Goal: Task Accomplishment & Management: Use online tool/utility

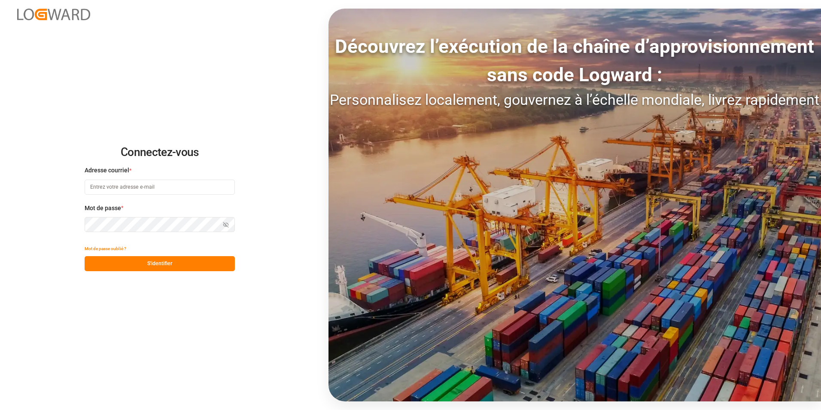
type input "[PERSON_NAME][EMAIL_ADDRESS][PERSON_NAME][DOMAIN_NAME]"
click at [173, 265] on button "S'identifier" at bounding box center [160, 263] width 150 height 15
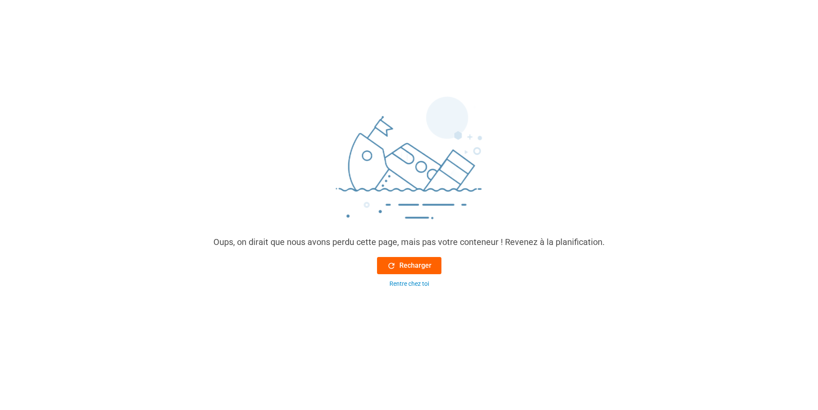
click at [420, 261] on font "Recharger" at bounding box center [415, 265] width 32 height 10
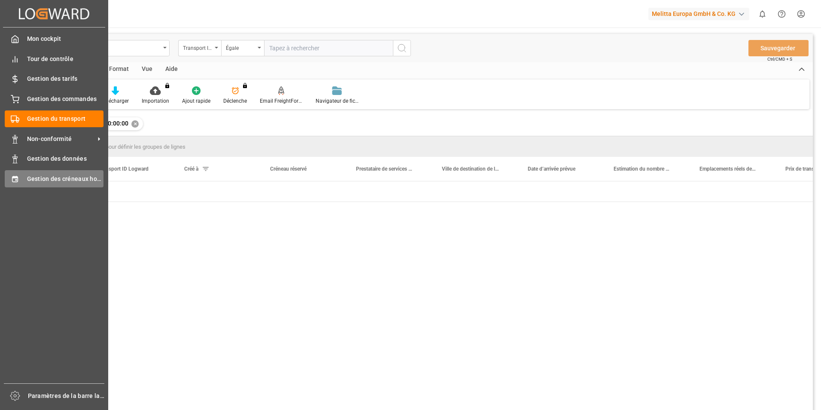
click at [19, 177] on div "Gestion des créneaux horaires Gestion des créneaux horaires" at bounding box center [54, 178] width 99 height 17
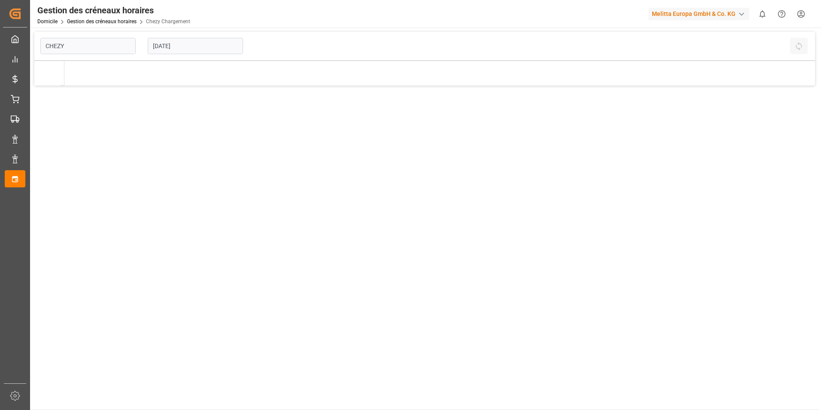
type input "Chezy Loading"
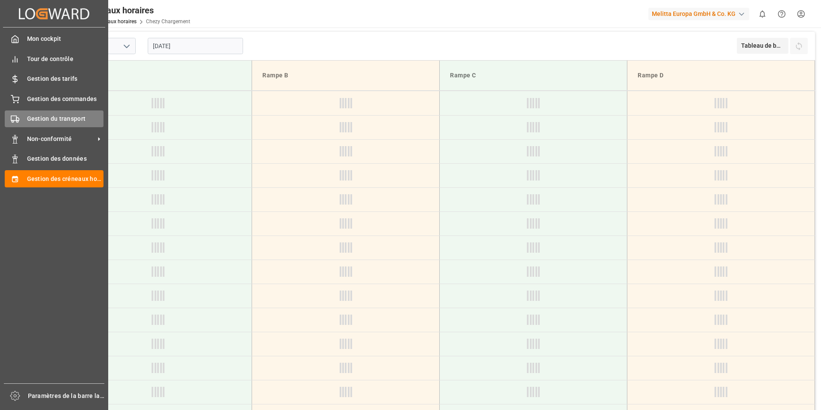
click at [12, 117] on icon at bounding box center [15, 119] width 9 height 9
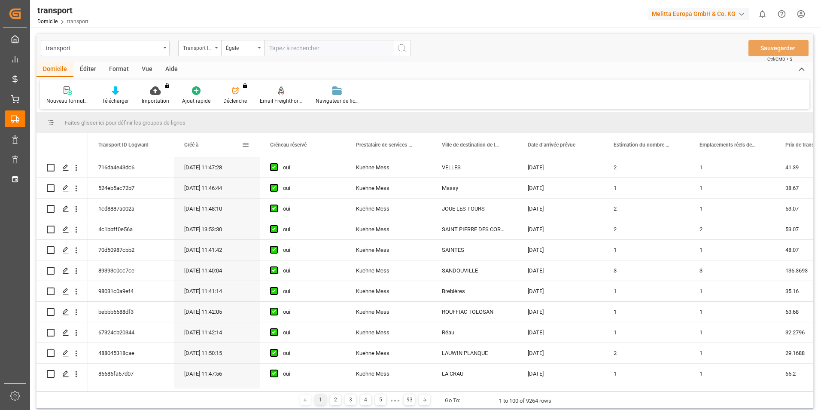
click at [243, 147] on span at bounding box center [246, 145] width 8 height 8
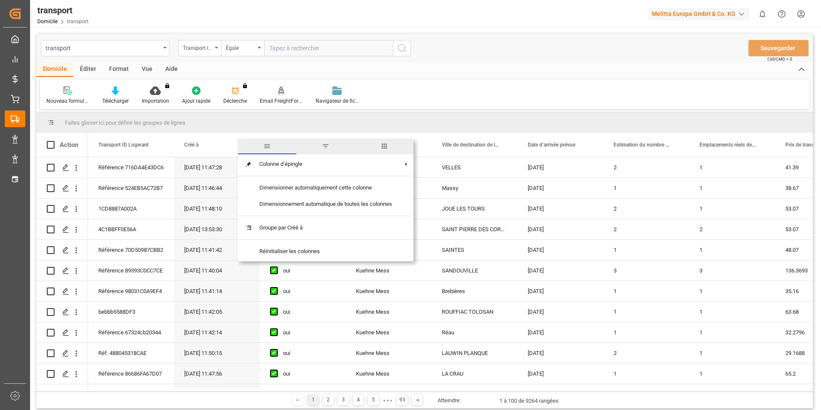
click at [331, 146] on span "filtre" at bounding box center [325, 146] width 58 height 15
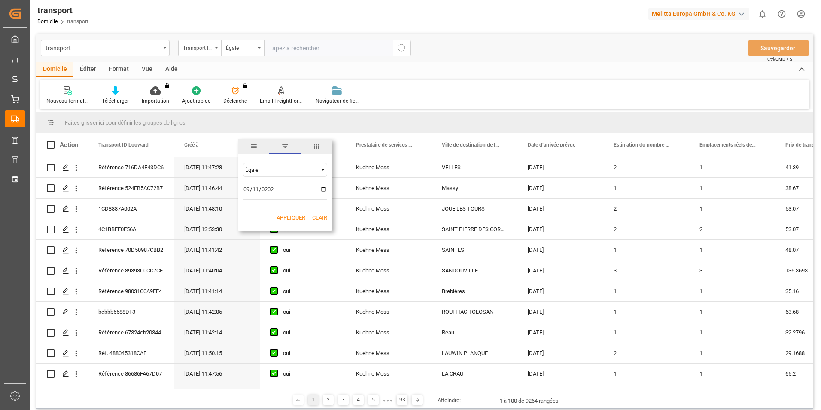
type input "[DATE]"
click at [292, 219] on button "Appliquer" at bounding box center [291, 217] width 29 height 9
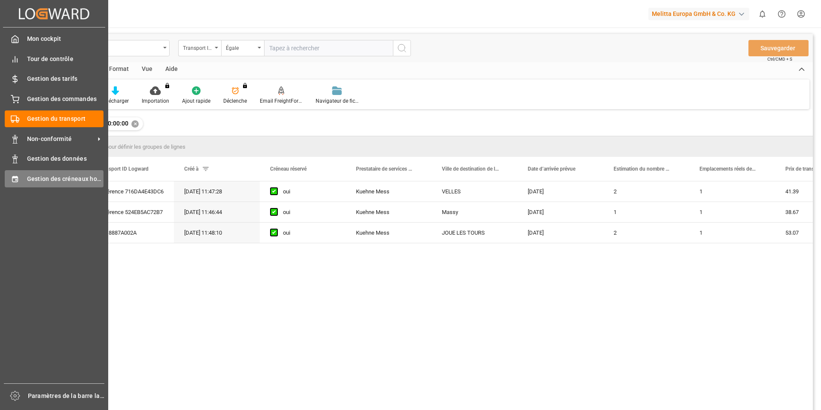
click at [40, 181] on span "Gestion des créneaux horaires" at bounding box center [65, 178] width 77 height 9
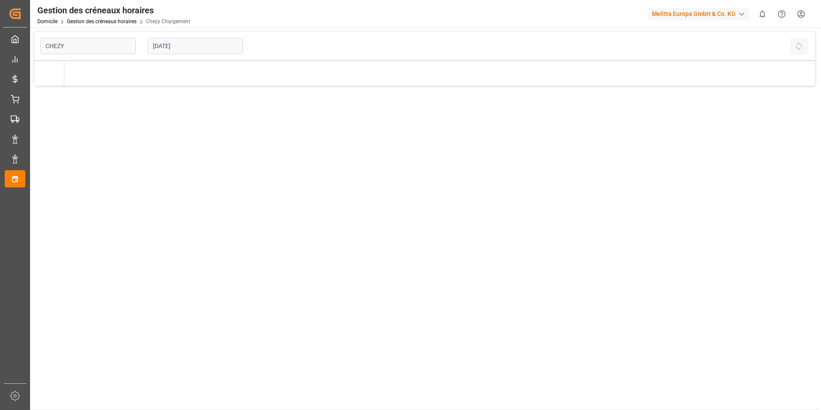
type input "Chezy Loading"
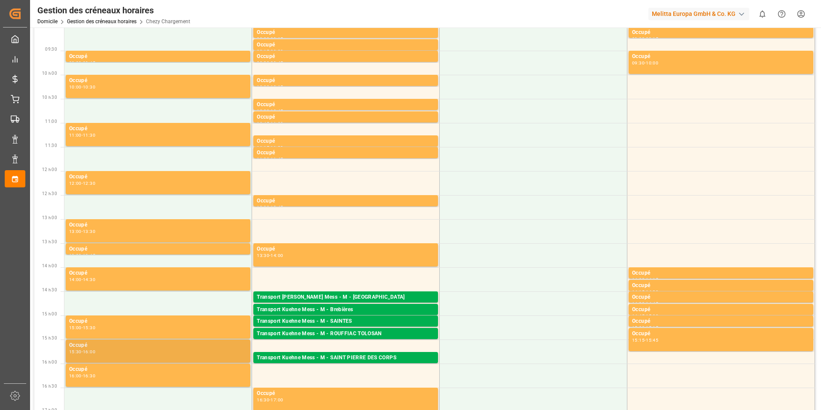
scroll to position [215, 0]
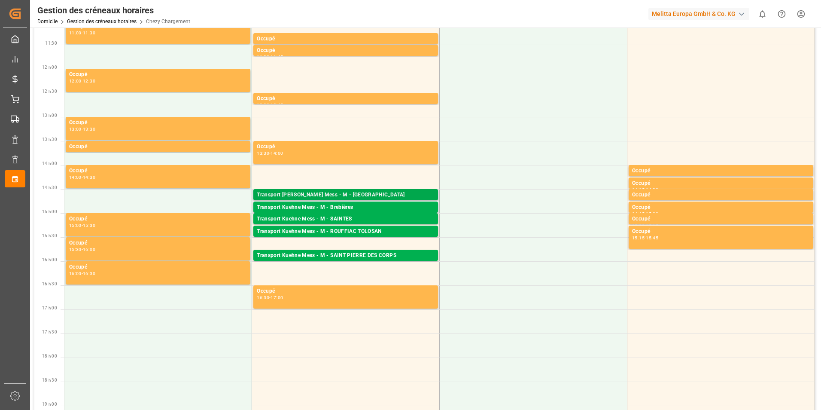
click at [362, 194] on div "Transport [PERSON_NAME] Mess - M - [GEOGRAPHIC_DATA]" at bounding box center [346, 195] width 178 height 9
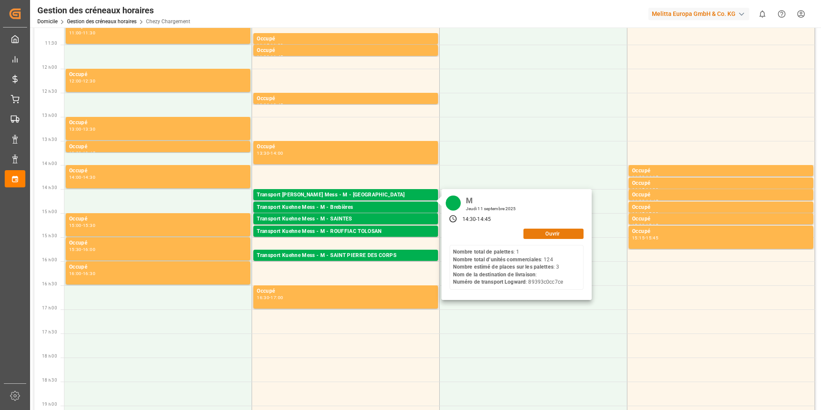
click at [541, 232] on button "Ouvrir" at bounding box center [553, 233] width 60 height 10
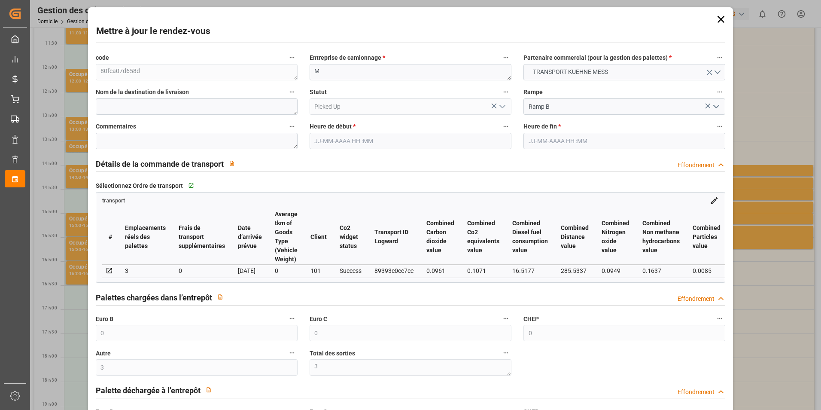
type input "0"
type input "3"
type input "0"
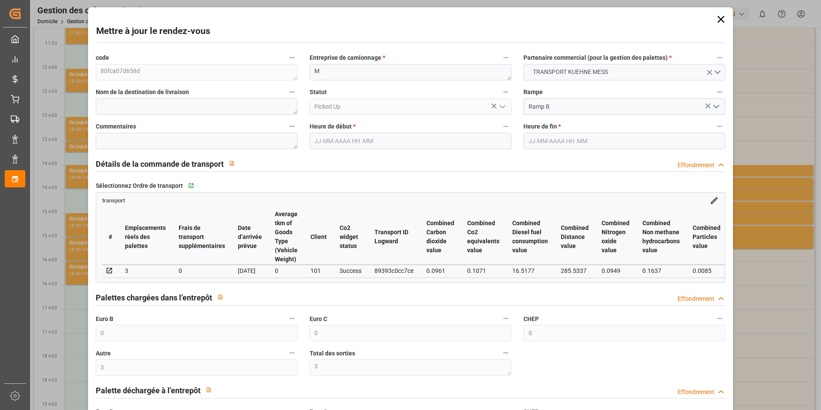
type input "0"
type input "3"
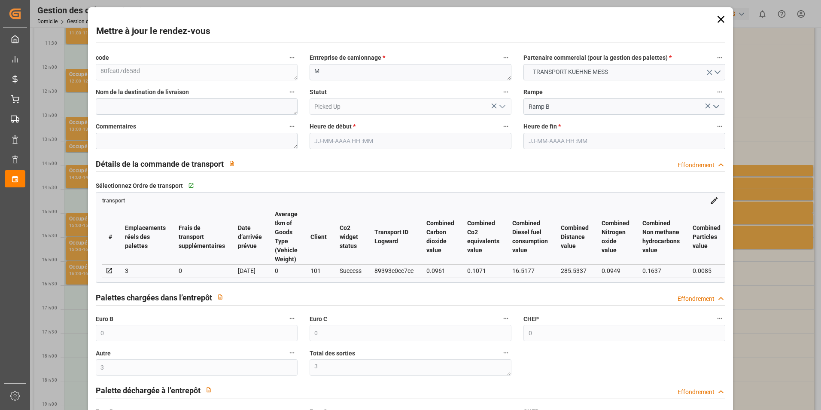
type input "136.3693"
type input "0"
type input "136.3693"
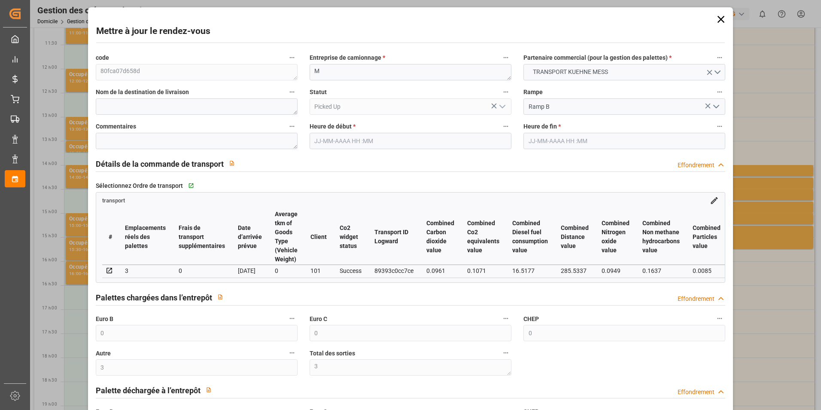
type input "0"
type input "3"
type input "429.3"
type input "731.38"
type input "2118.24"
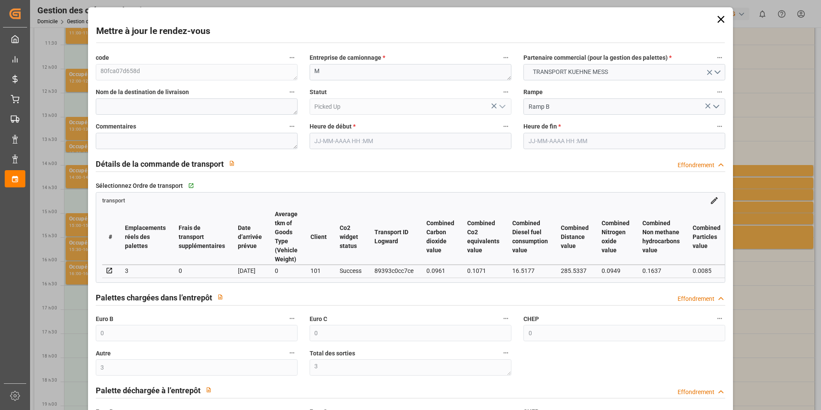
type input "76"
type input "1"
type input "124"
type input "3"
type input "101"
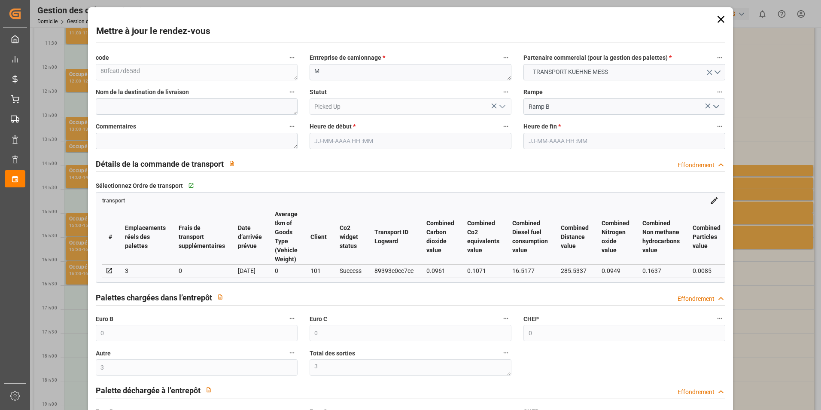
type input "649.98"
type input "0"
type input "4710.8598"
type input "0"
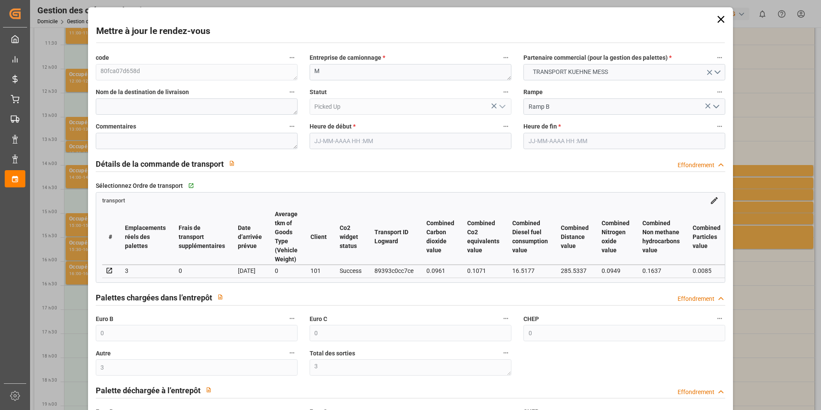
type input "21"
type input "35"
type input "[DATE] 14:30"
type input "[DATE] 14:45"
type input "[DATE] 11:40"
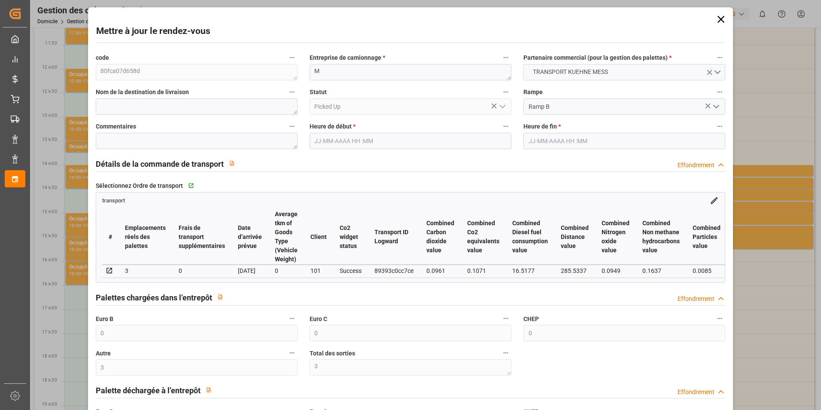
type input "[DATE] 11:40"
type input "[DATE]"
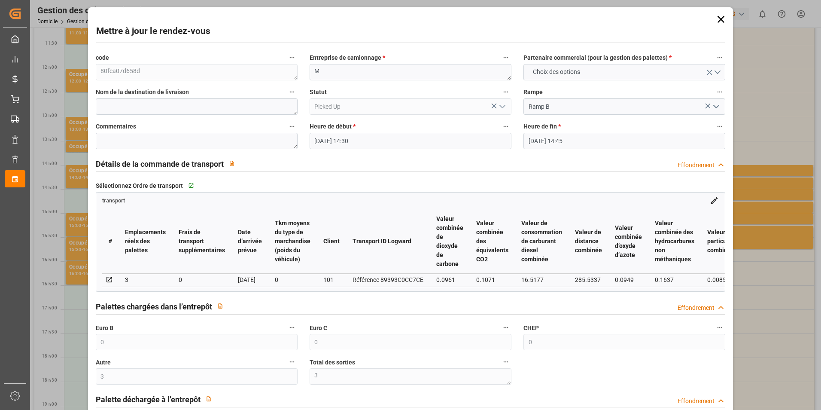
click at [715, 18] on icon at bounding box center [721, 19] width 12 height 12
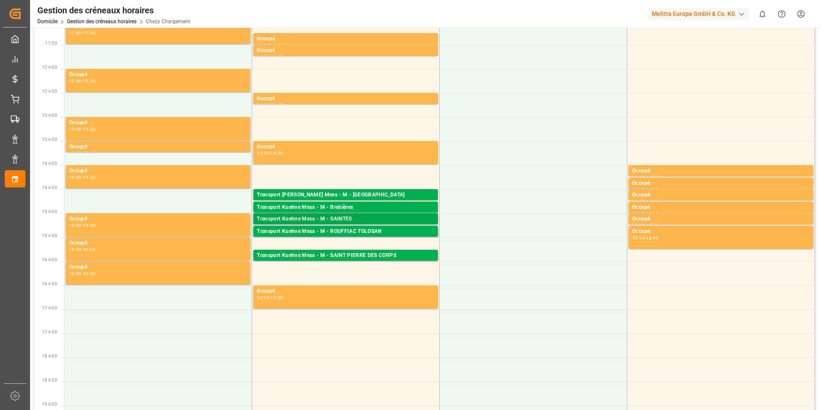
click at [334, 219] on div "Transport Kuehne Mess - M - SAINTES" at bounding box center [346, 219] width 178 height 9
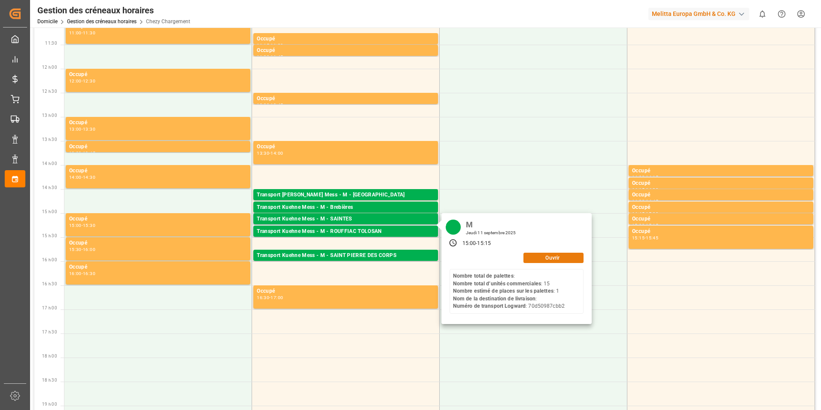
click at [533, 255] on button "Ouvrir" at bounding box center [553, 257] width 60 height 10
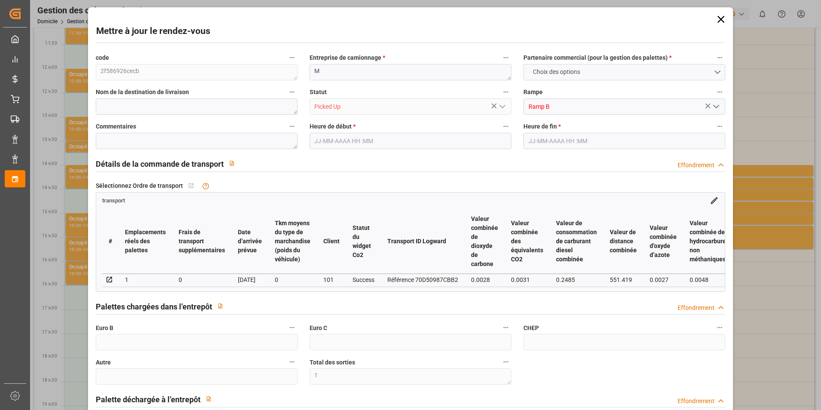
type input "1"
type input "0"
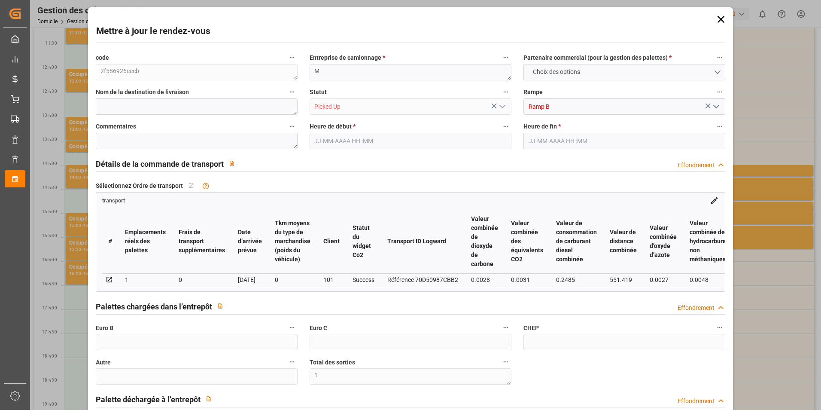
type input "0"
type input "1"
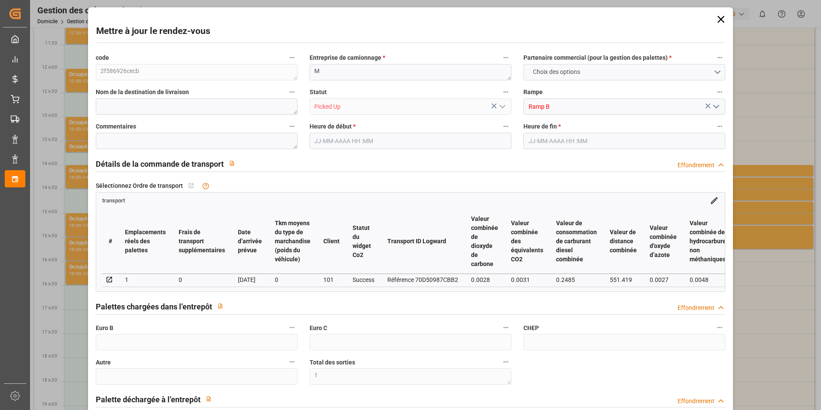
type input "48.07"
type input "0"
type input "48.07"
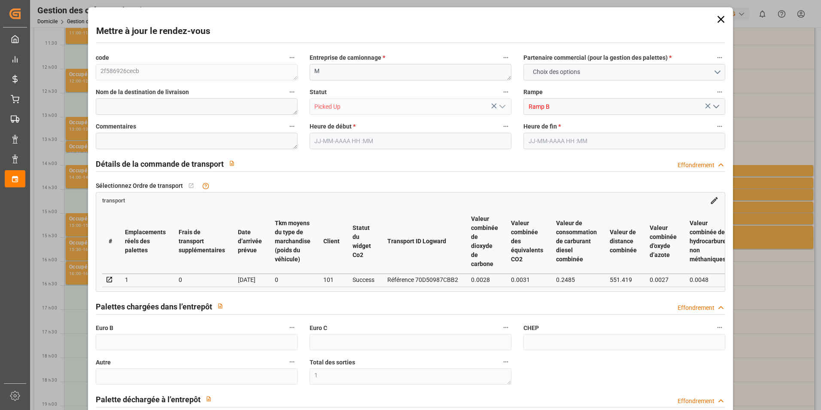
type input "0"
type input "1"
type input "6.687"
type input "32.669"
type input "120.439"
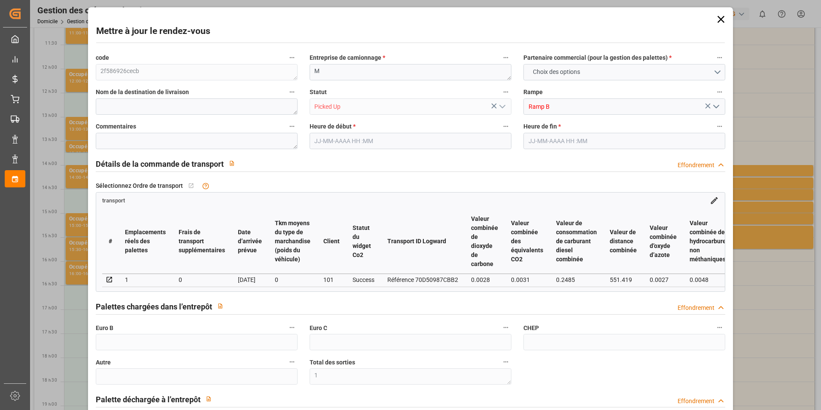
type input "17"
type input "0"
type input "15"
type input "1"
type input "101"
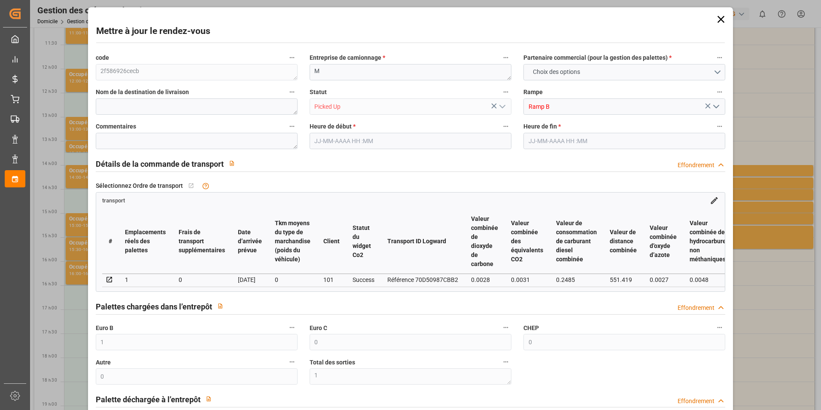
type input "9.669"
type input "0"
type input "4710.8598"
type input "0"
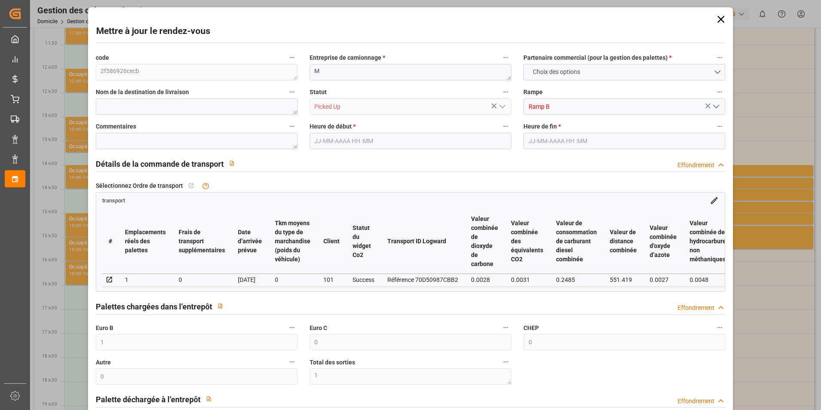
type input "21"
type input "35"
type input "[DATE] 15:00"
type input "[DATE] 15:15"
type input "[DATE] 11:41"
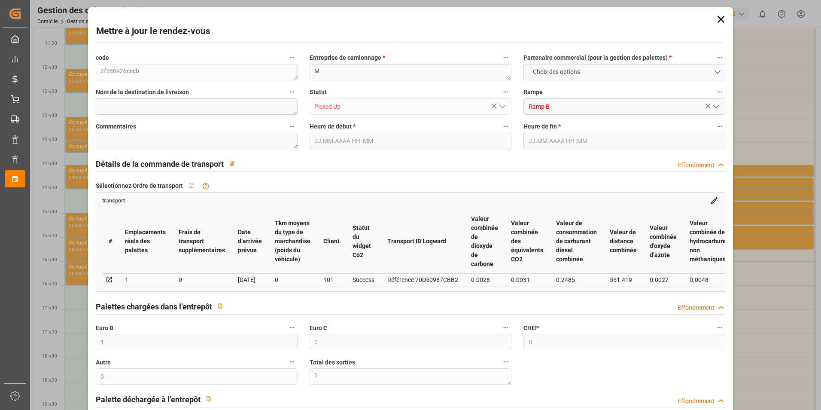
type input "[DATE] 11:41"
type input "[DATE]"
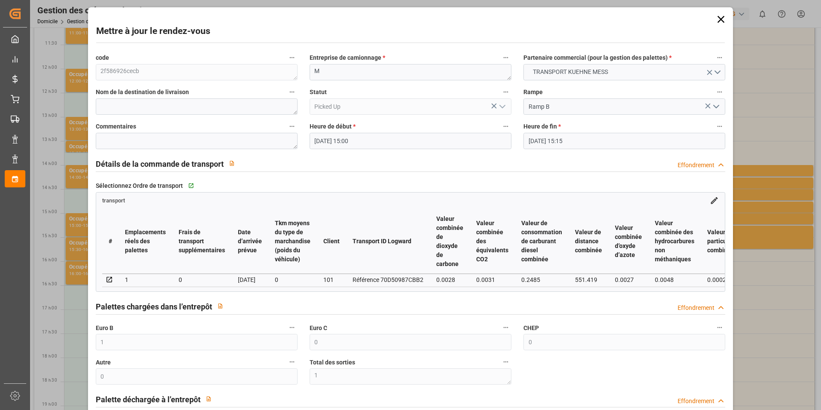
click at [718, 19] on icon at bounding box center [721, 19] width 12 height 12
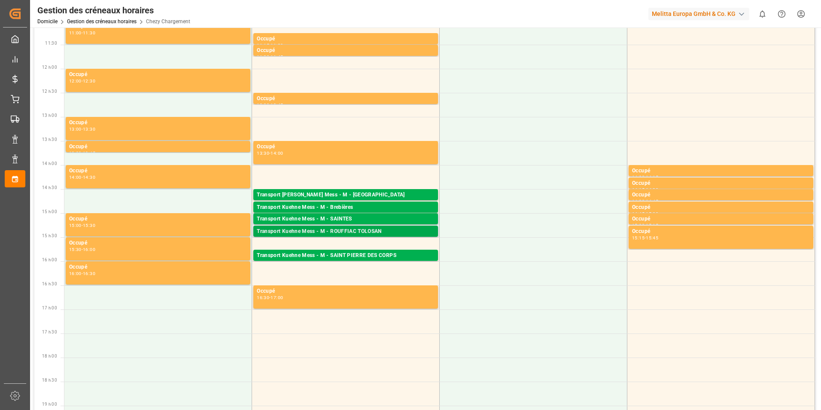
click at [359, 233] on div "Transport Kuehne Mess - M - ROUFFIAC TOLOSAN" at bounding box center [346, 231] width 178 height 9
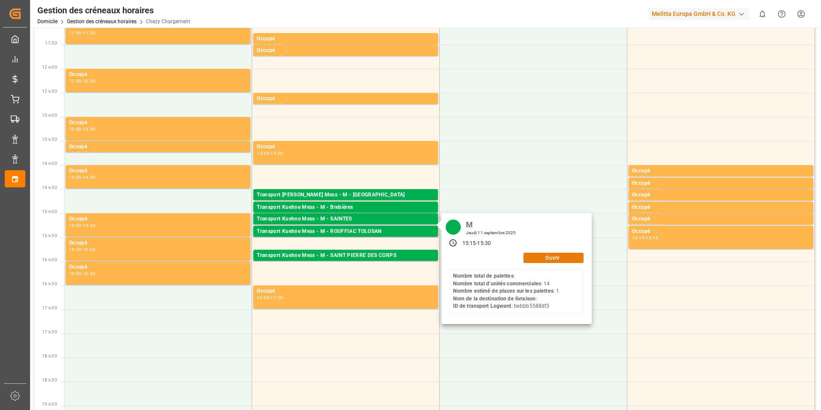
click at [544, 258] on button "Ouvrir" at bounding box center [553, 257] width 60 height 10
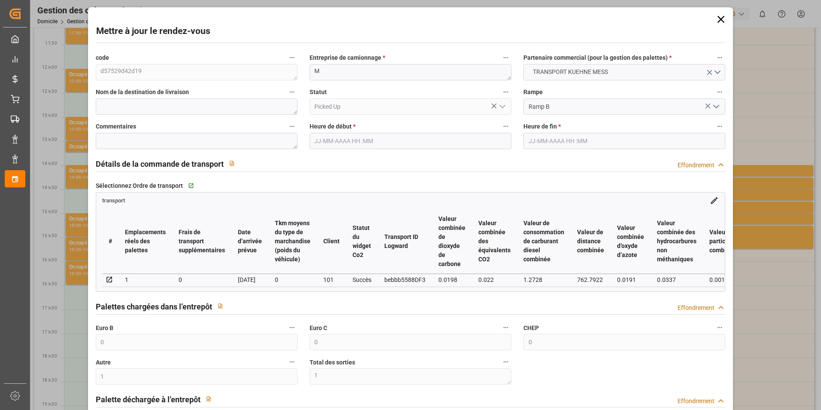
type input "[DATE] 15:15"
type input "[DATE] 15:30"
type input "[DATE] 11:42"
type input "[DATE]"
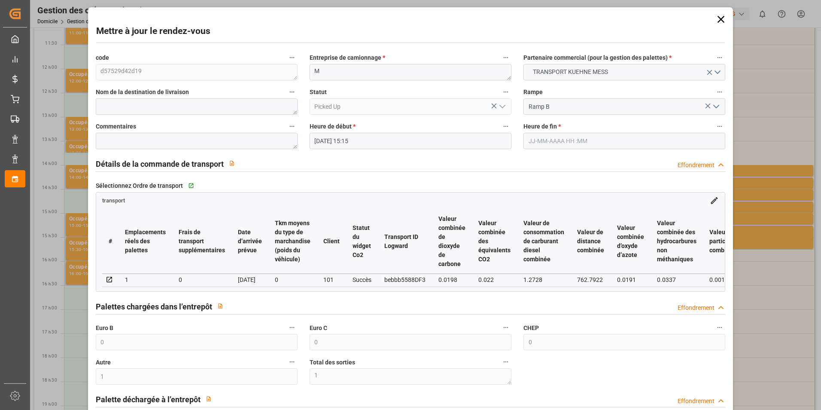
type input "[DATE]"
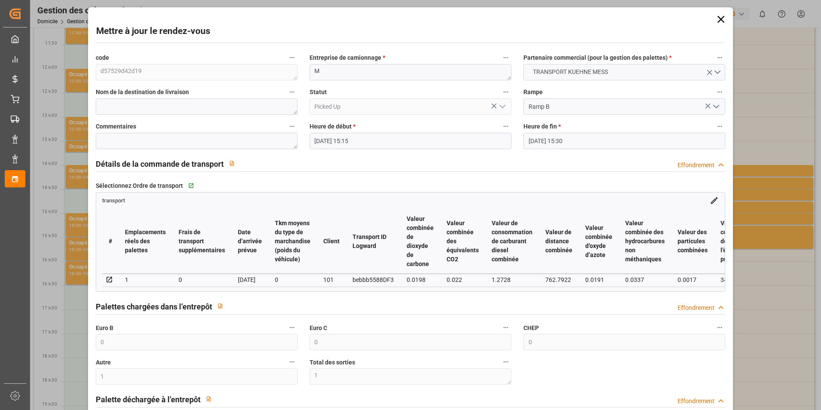
click at [718, 22] on icon at bounding box center [721, 19] width 12 height 12
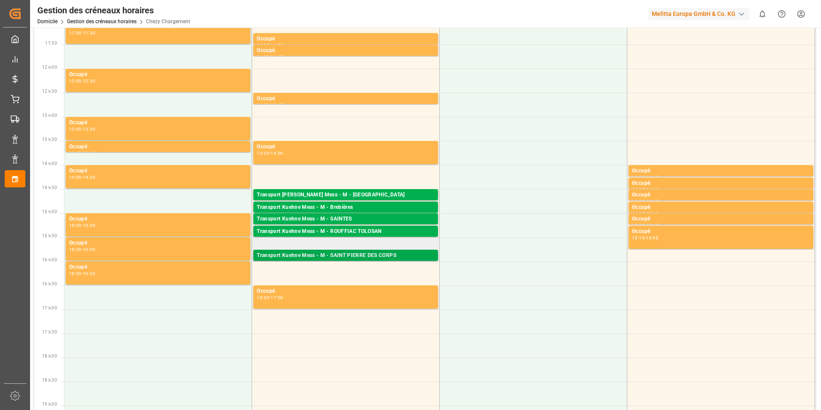
click at [347, 256] on div "Transport Kuehne Mess - M - SAINT PIERRE DES CORPS" at bounding box center [346, 255] width 178 height 9
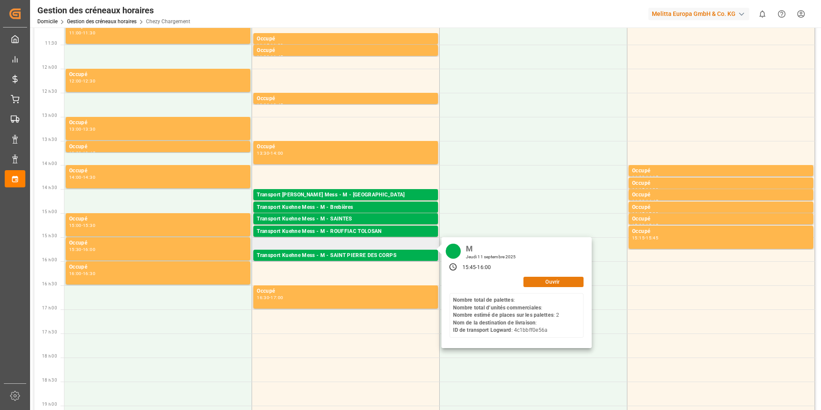
click at [534, 286] on button "Ouvrir" at bounding box center [553, 282] width 60 height 10
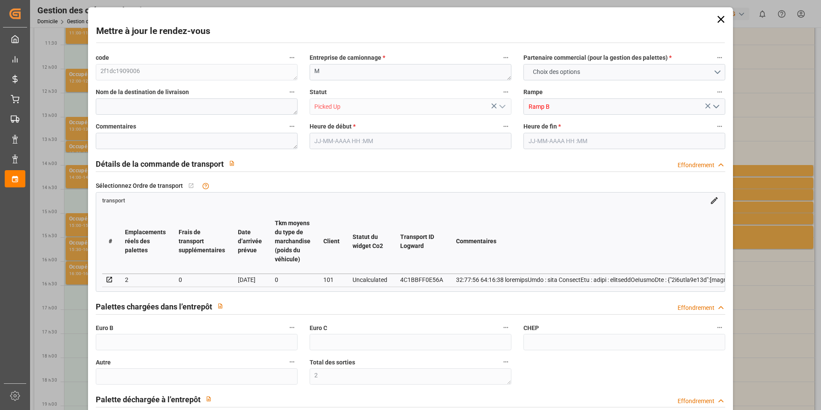
type input "0"
type input "2"
type input "0"
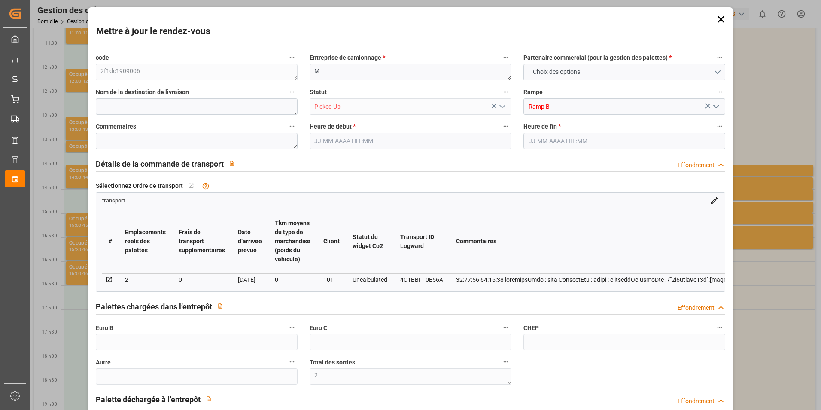
type input "0"
type input "2"
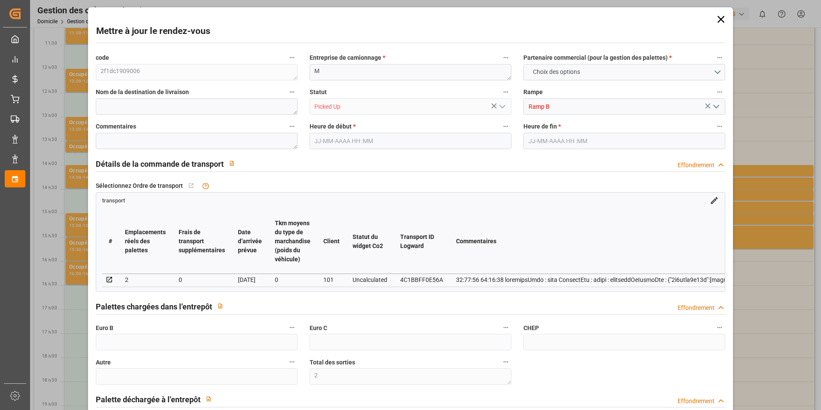
type input "53.07"
type input "0"
type input "53.07"
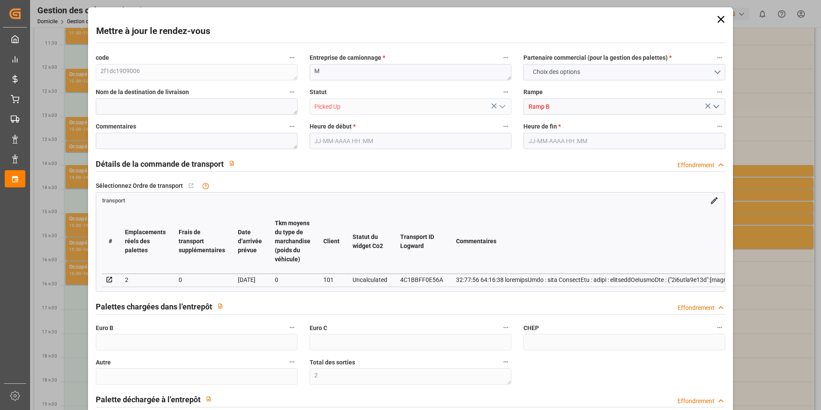
type input "0"
type input "1"
type input "0"
type input "150"
type input "0"
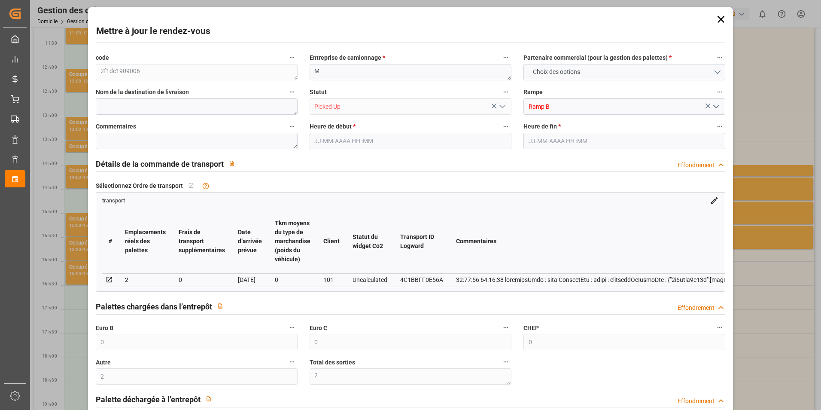
type input "37"
type input "0"
type input "101"
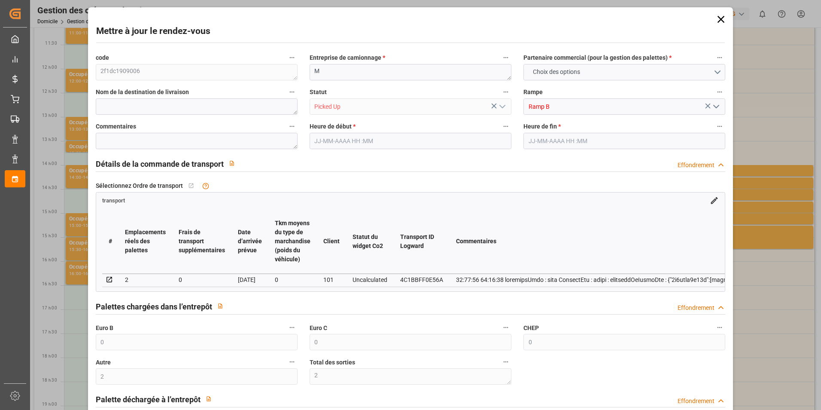
type input "0"
type input "4710.8598"
type input "0"
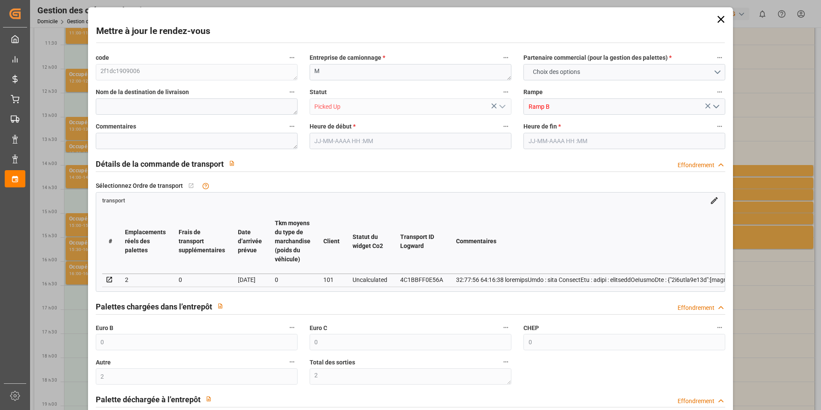
type input "21"
type input "35"
type input "[DATE] 15:45"
type input "[DATE] 16:00"
type input "[DATE] 13:56"
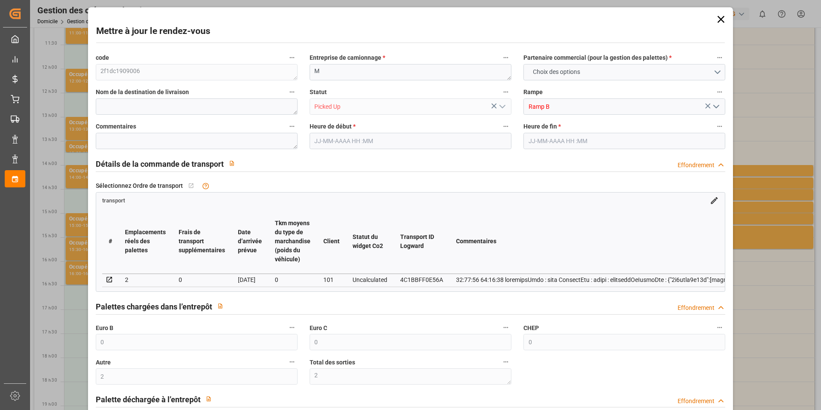
type input "[DATE] 13:53"
type input "[DATE]"
click at [717, 24] on icon at bounding box center [721, 19] width 12 height 12
